Goal: Check status: Check status

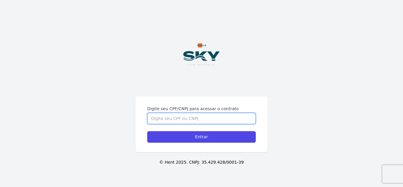
click at [158, 113] on input "Digite seu CPF/CNPJ para acessar o contrato" at bounding box center [201, 118] width 109 height 11
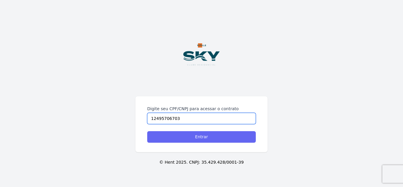
type input "12495706703"
click at [216, 134] on input "Entrar" at bounding box center [201, 137] width 109 height 12
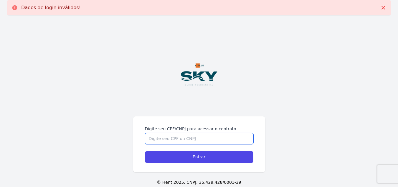
click at [197, 137] on input "Digite seu CPF/CNPJ para acessar o contrato" at bounding box center [199, 138] width 109 height 11
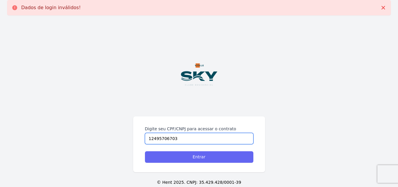
type input "12495706703"
click at [204, 160] on input "Entrar" at bounding box center [199, 157] width 109 height 12
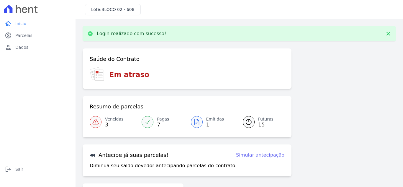
click at [148, 122] on icon at bounding box center [147, 122] width 6 height 6
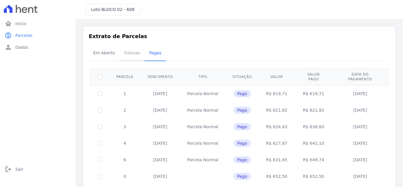
click at [133, 53] on span "Futuras" at bounding box center [132, 53] width 22 height 12
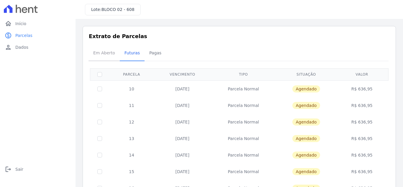
click at [103, 55] on span "Em Aberto" at bounding box center [104, 53] width 29 height 12
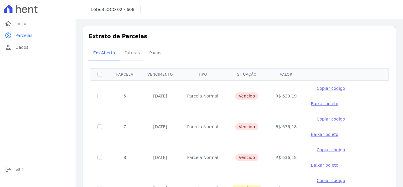
click at [129, 55] on span "Futuras" at bounding box center [132, 53] width 22 height 12
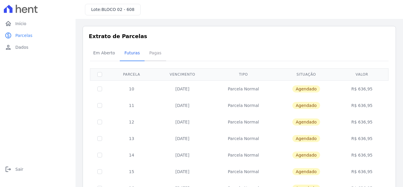
click at [152, 54] on span "Pagas" at bounding box center [155, 53] width 19 height 12
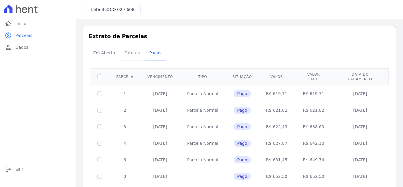
click at [129, 54] on span "Futuras" at bounding box center [132, 53] width 22 height 12
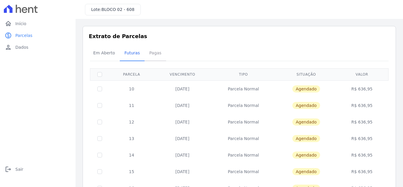
click at [151, 55] on span "Pagas" at bounding box center [155, 53] width 19 height 12
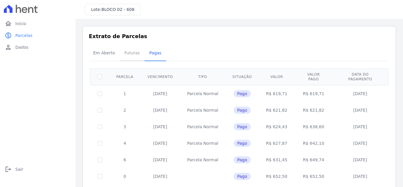
click at [126, 54] on span "Futuras" at bounding box center [132, 53] width 22 height 12
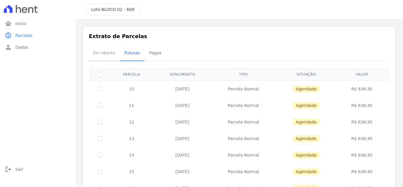
click at [102, 54] on span "Em Aberto" at bounding box center [104, 53] width 29 height 12
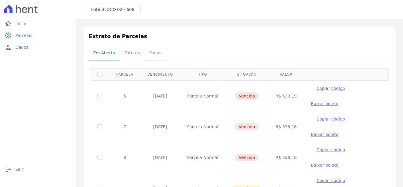
click at [154, 54] on span "Pagas" at bounding box center [155, 53] width 19 height 12
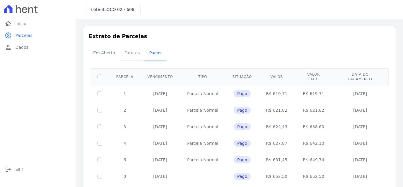
click at [129, 55] on span "Futuras" at bounding box center [132, 53] width 22 height 12
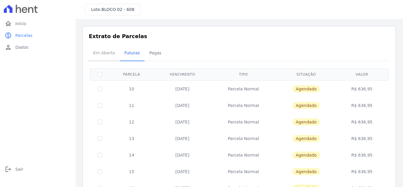
click at [103, 50] on span "Em Aberto" at bounding box center [104, 53] width 29 height 12
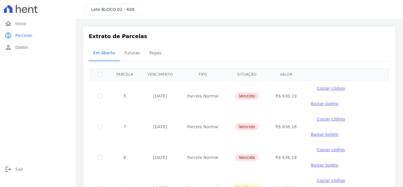
click at [338, 162] on span "Baixar boleto" at bounding box center [324, 164] width 27 height 5
click at [132, 55] on span "Futuras" at bounding box center [132, 53] width 22 height 12
